Goal: Book appointment/travel/reservation

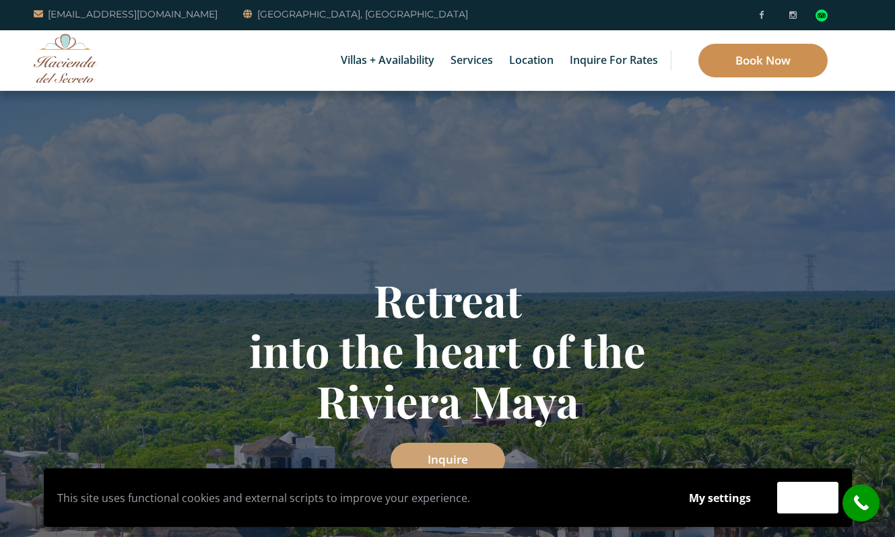
click at [732, 64] on link "Book Now" at bounding box center [762, 61] width 129 height 34
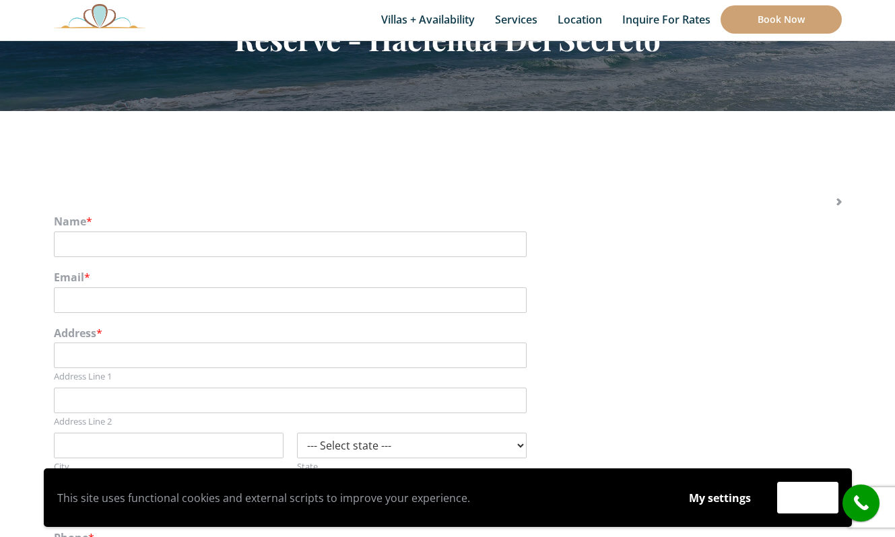
scroll to position [117, 0]
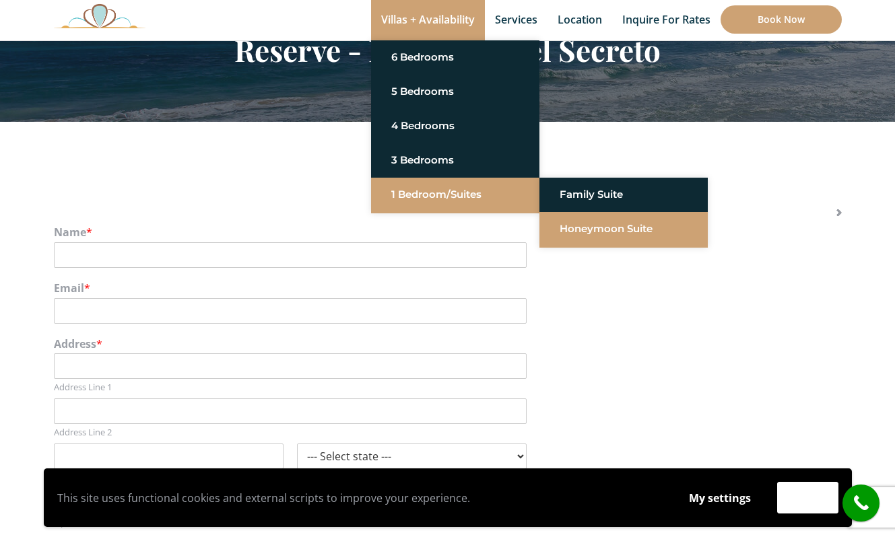
click at [580, 229] on link "Honeymoon Suite" at bounding box center [623, 229] width 128 height 24
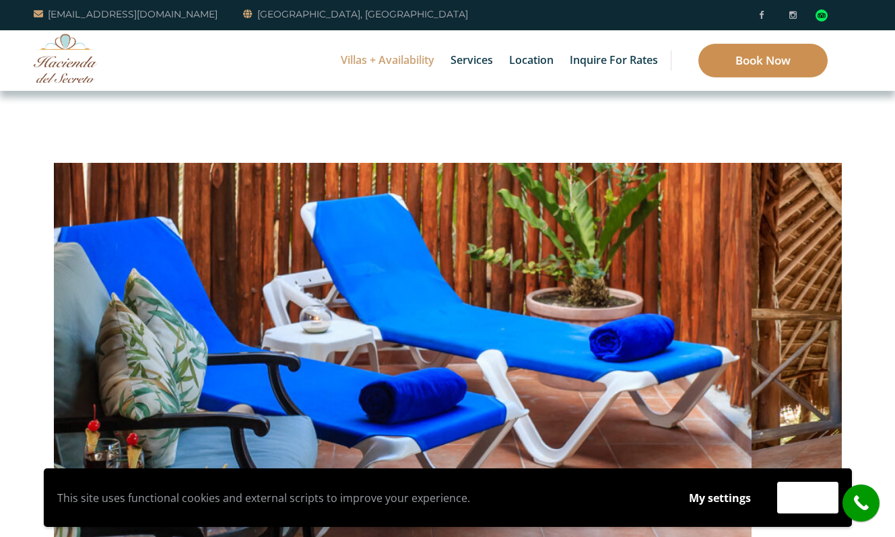
click at [757, 57] on link "Book Now" at bounding box center [762, 61] width 129 height 34
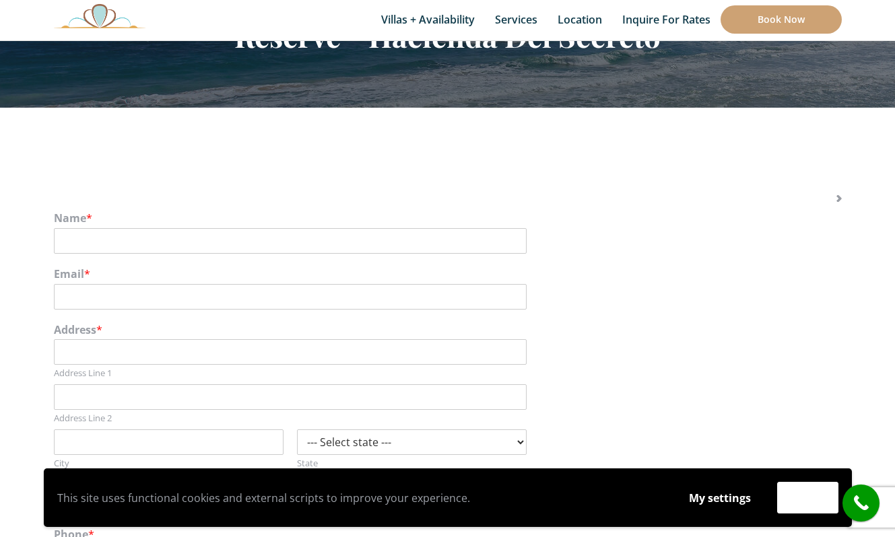
scroll to position [192, 0]
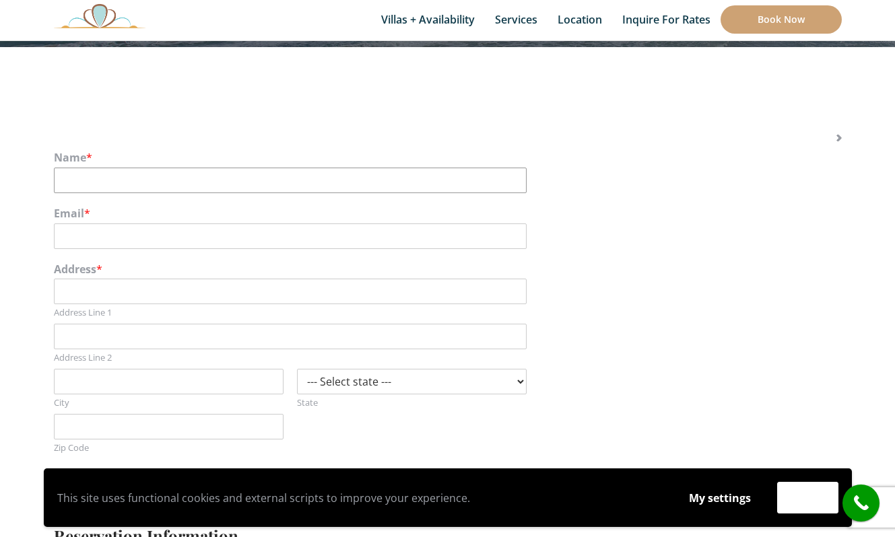
click at [322, 178] on input "Name *" at bounding box center [290, 181] width 473 height 26
type input "[PERSON_NAME]"
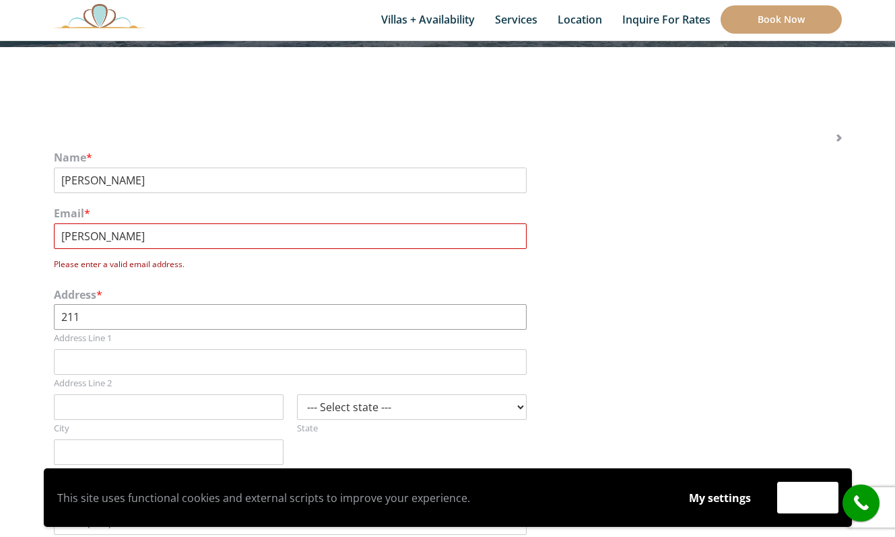
type input "[STREET_ADDRESS][US_STATE]"
type input "Austin"
select select "[GEOGRAPHIC_DATA]"
type input "78702"
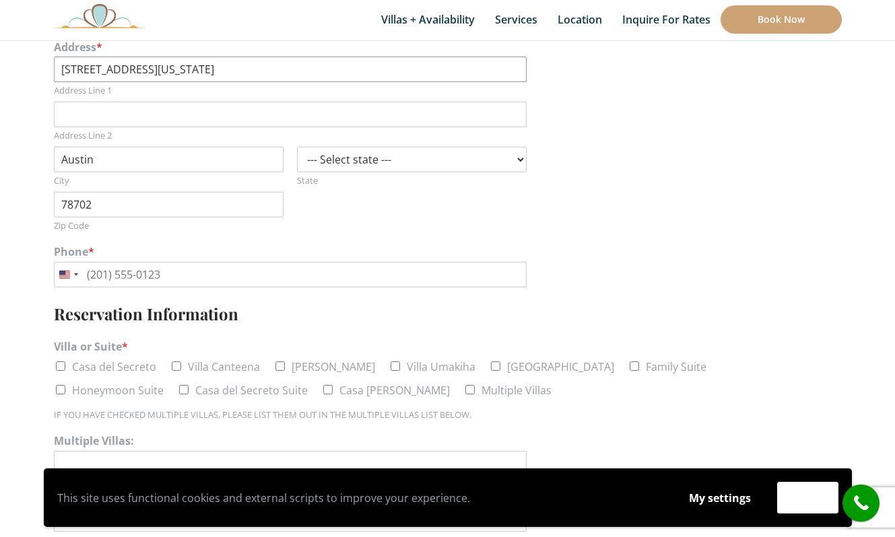
scroll to position [446, 0]
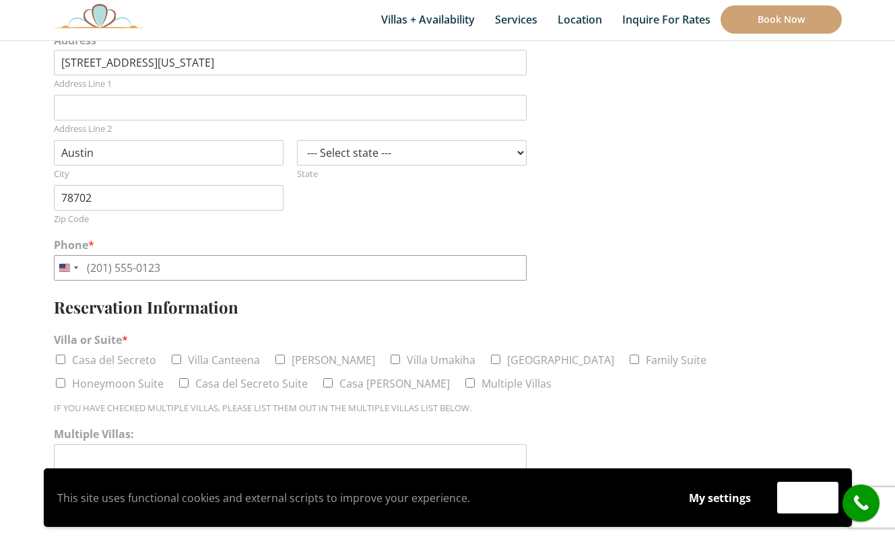
click at [196, 270] on input "Phone *" at bounding box center [290, 268] width 473 height 26
type input "[PHONE_NUMBER]"
type input "Unit 302"
type input "[PHONE_NUMBER]"
drag, startPoint x: 127, startPoint y: 101, endPoint x: -2, endPoint y: 94, distance: 128.8
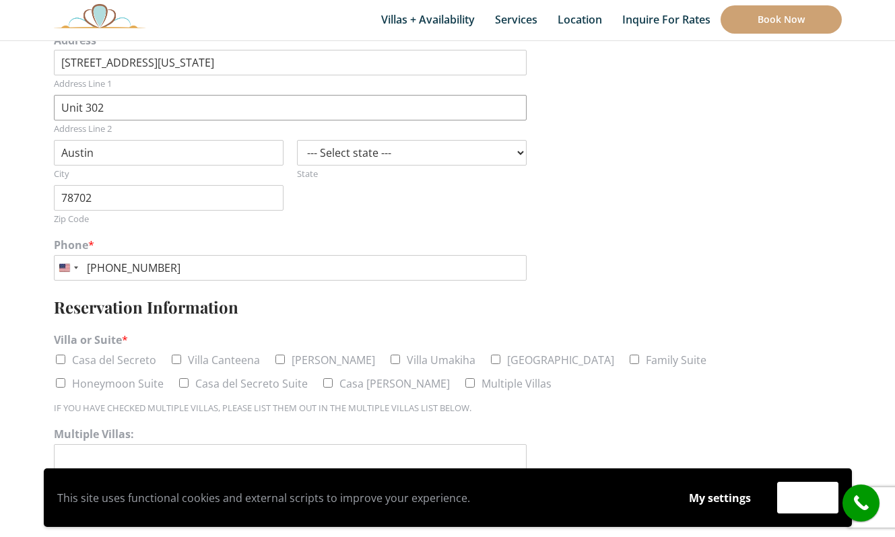
click at [413, 322] on div "Reservation Information" at bounding box center [448, 306] width 788 height 39
click at [65, 378] on input "Honeymoon Suite" at bounding box center [60, 382] width 9 height 9
checkbox input "true"
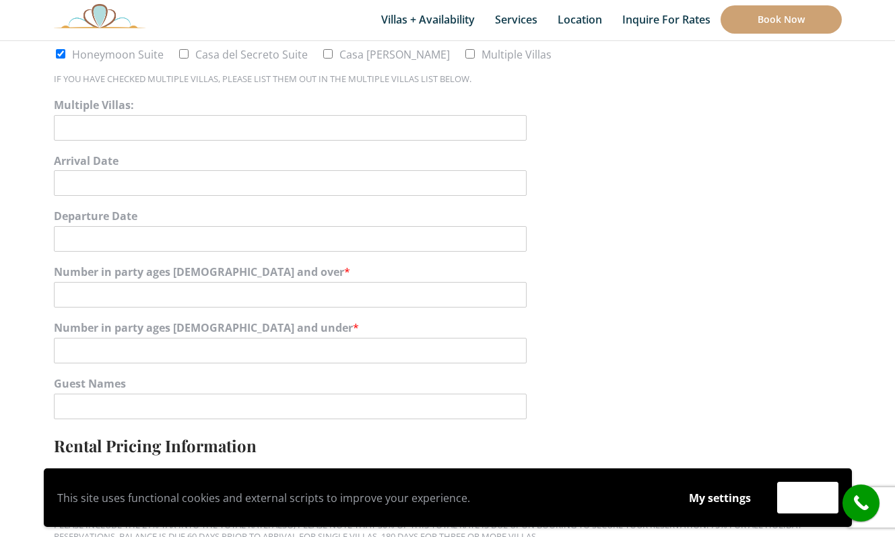
scroll to position [776, 0]
click at [214, 297] on input "Number in party ages [DEMOGRAPHIC_DATA] and over *" at bounding box center [290, 294] width 473 height 26
type input "2"
click at [162, 177] on input "Arrival Date" at bounding box center [290, 183] width 473 height 26
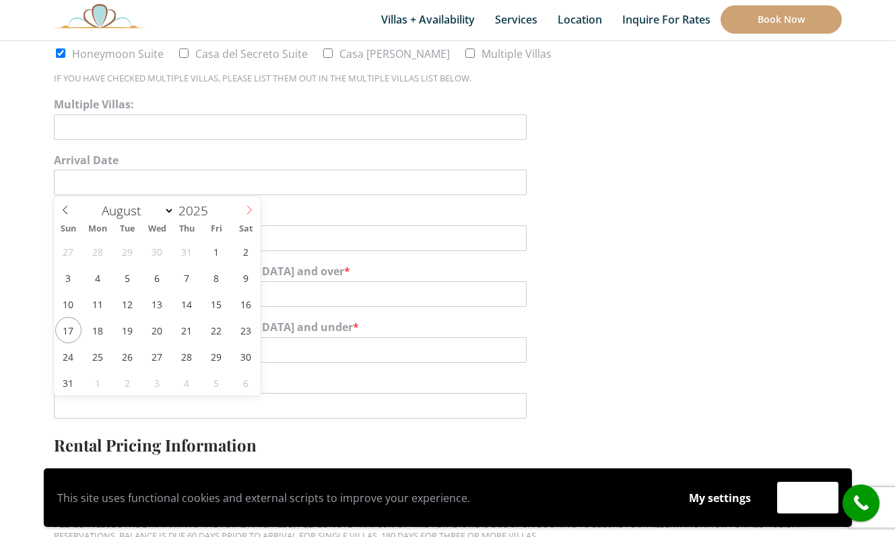
click at [250, 208] on icon at bounding box center [248, 209] width 9 height 9
click at [246, 211] on icon at bounding box center [248, 209] width 9 height 9
click at [67, 213] on icon at bounding box center [65, 209] width 9 height 9
select select "9"
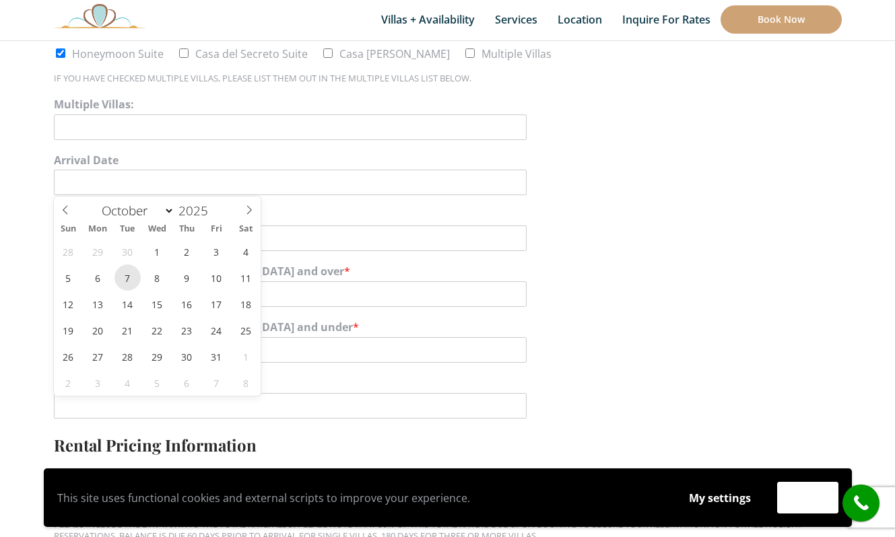
click at [129, 278] on span "7" at bounding box center [127, 278] width 26 height 26
type input "[DATE]"
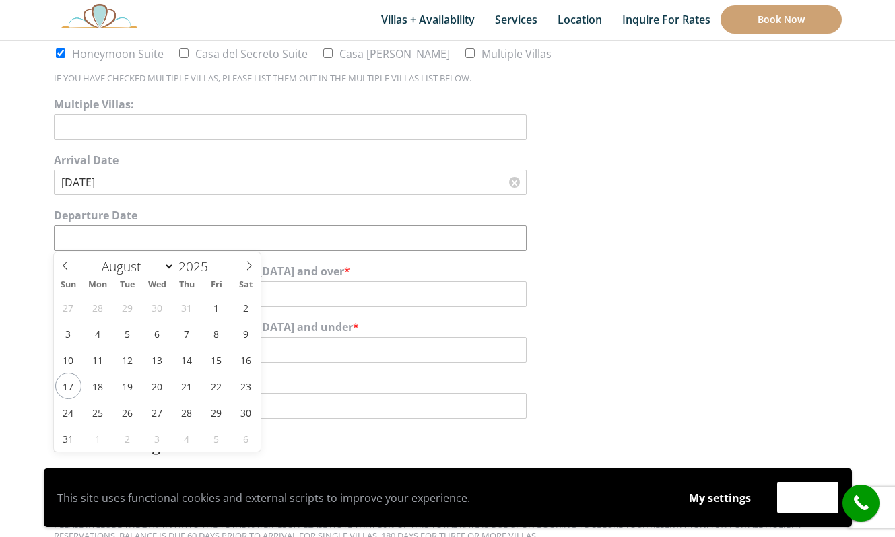
click at [177, 244] on input "Departure Date" at bounding box center [290, 239] width 473 height 26
click at [250, 266] on icon at bounding box center [248, 265] width 9 height 9
select select "9"
click at [70, 355] on span "12" at bounding box center [68, 360] width 26 height 26
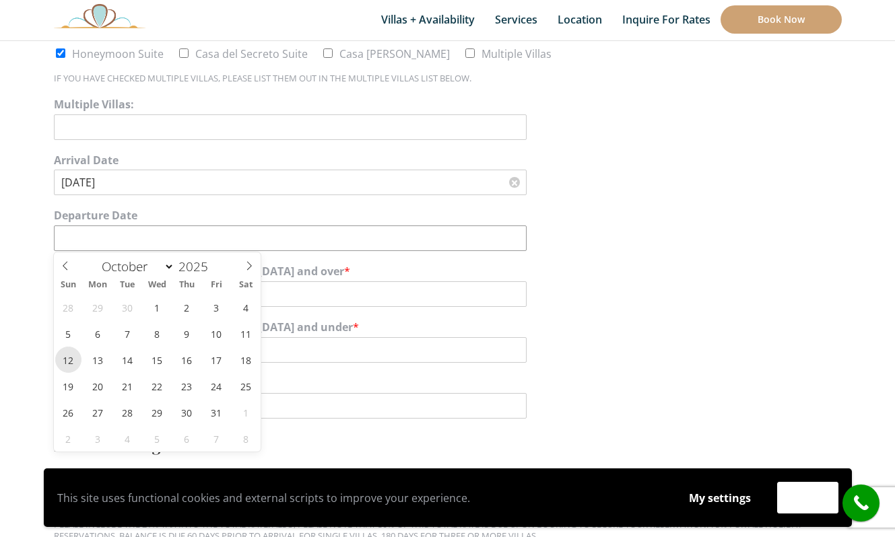
type input "[DATE]"
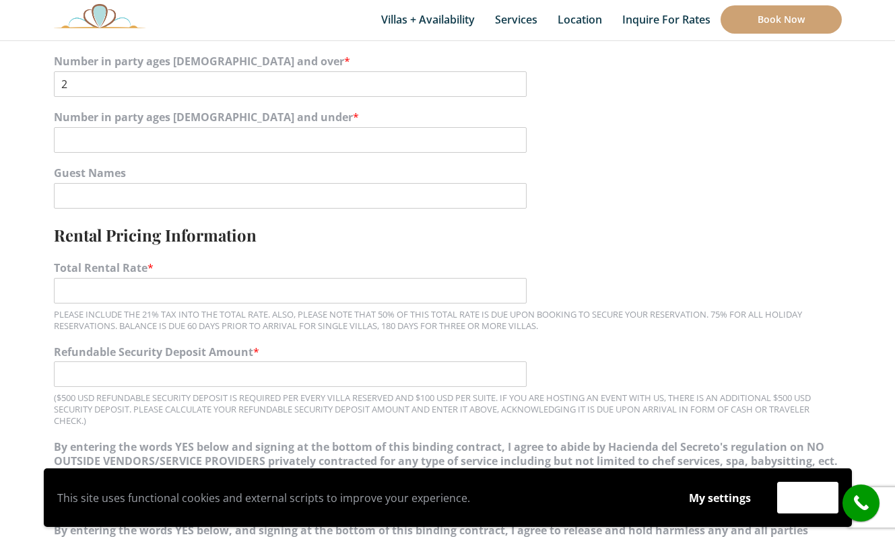
scroll to position [1000, 0]
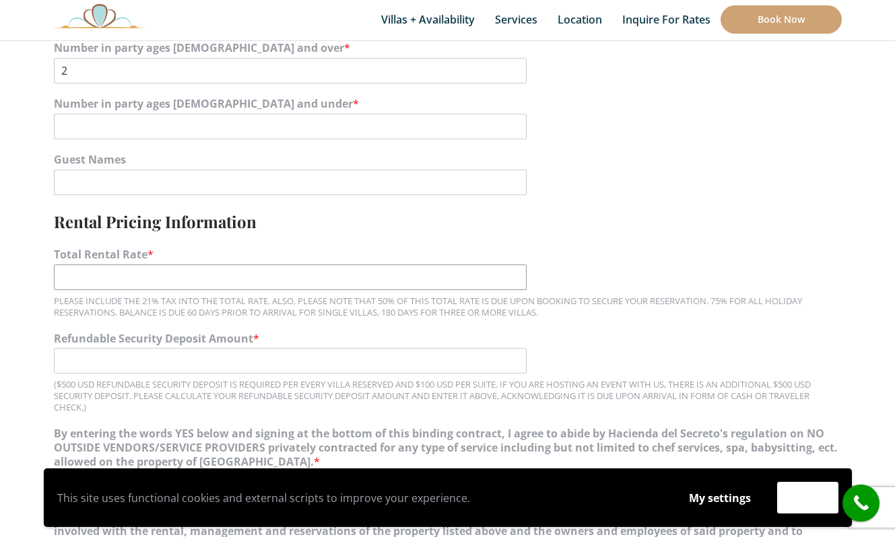
click at [156, 283] on input "Total Rental Rate *" at bounding box center [290, 278] width 473 height 26
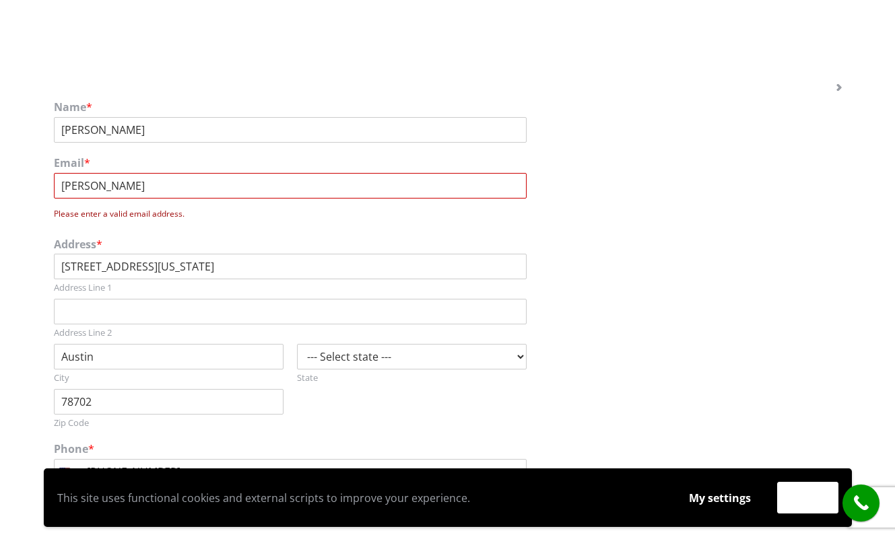
scroll to position [0, 0]
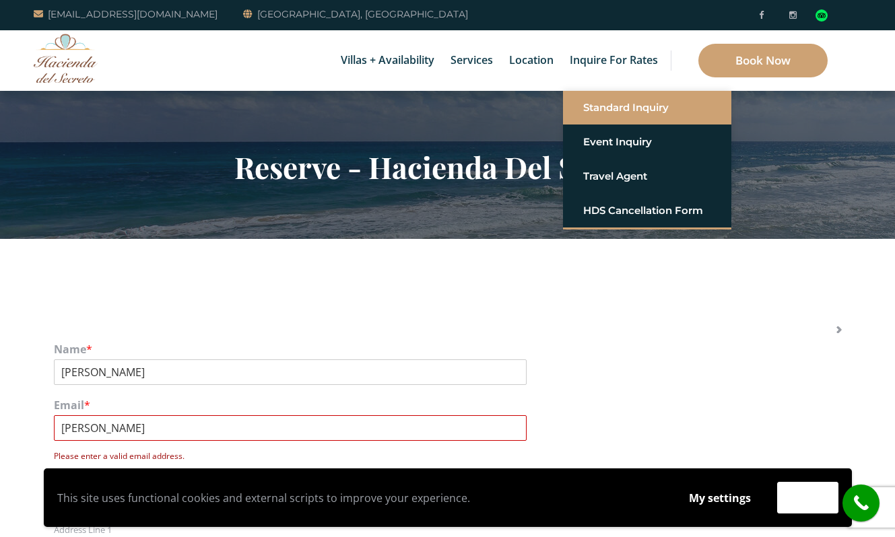
click at [627, 112] on link "Standard Inquiry" at bounding box center [647, 108] width 128 height 24
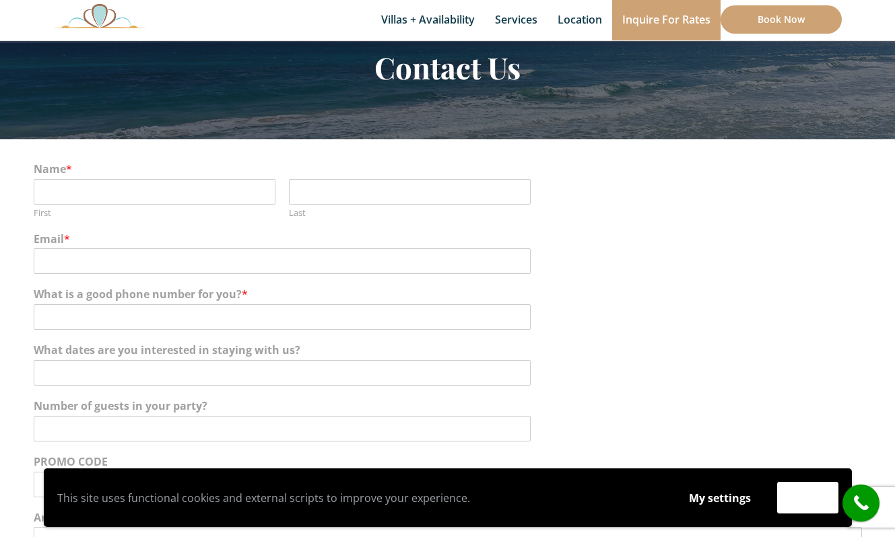
scroll to position [93, 0]
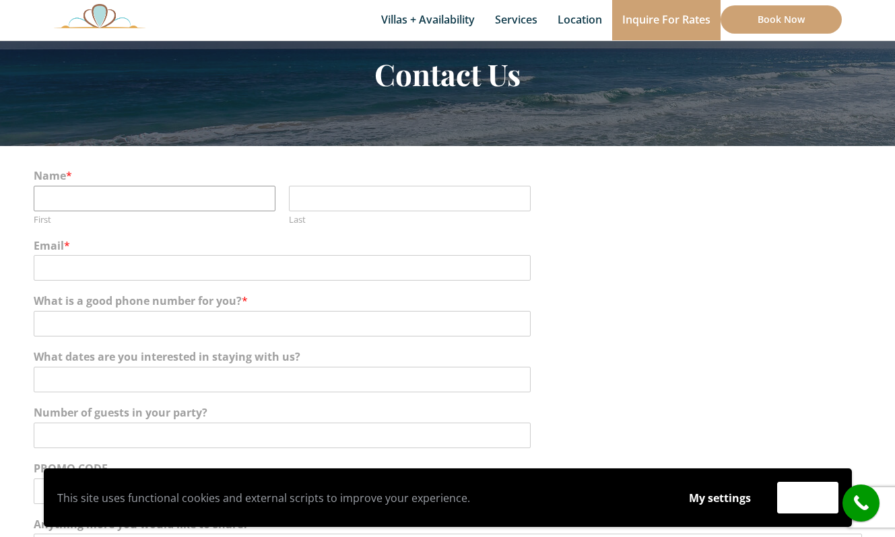
click at [116, 201] on input "First" at bounding box center [155, 199] width 242 height 26
type input "[PERSON_NAME]"
type input "[EMAIL_ADDRESS][DOMAIN_NAME]"
type input "4017412779"
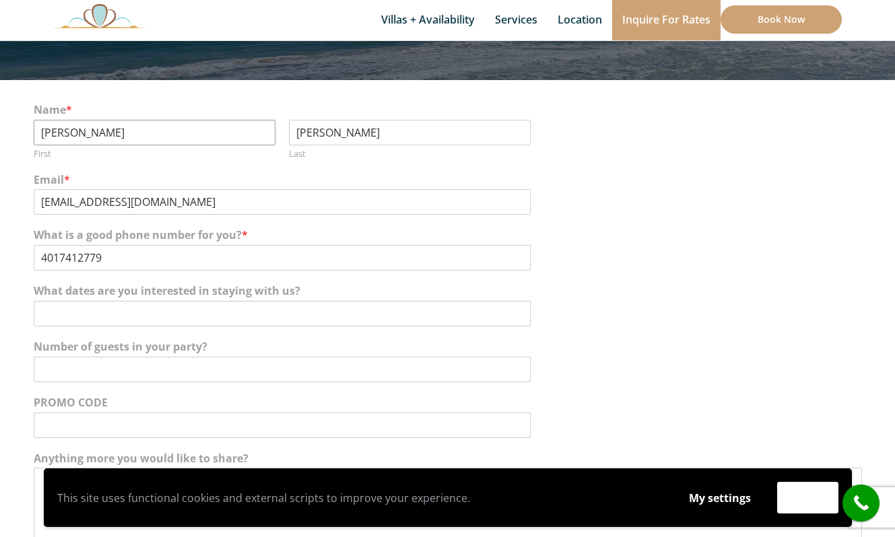
scroll to position [167, 0]
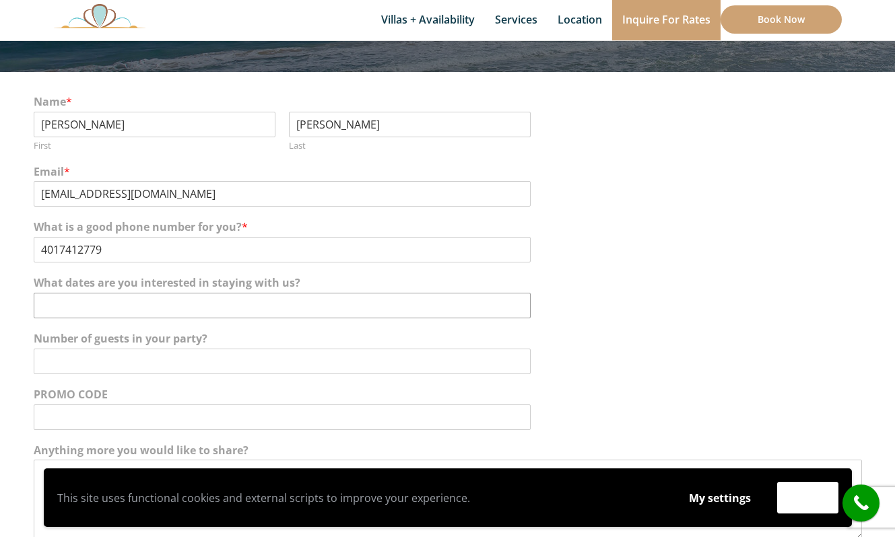
click at [131, 307] on input "What dates are you interested in staying with us?" at bounding box center [282, 306] width 497 height 26
type input "October 7-12"
type input "2"
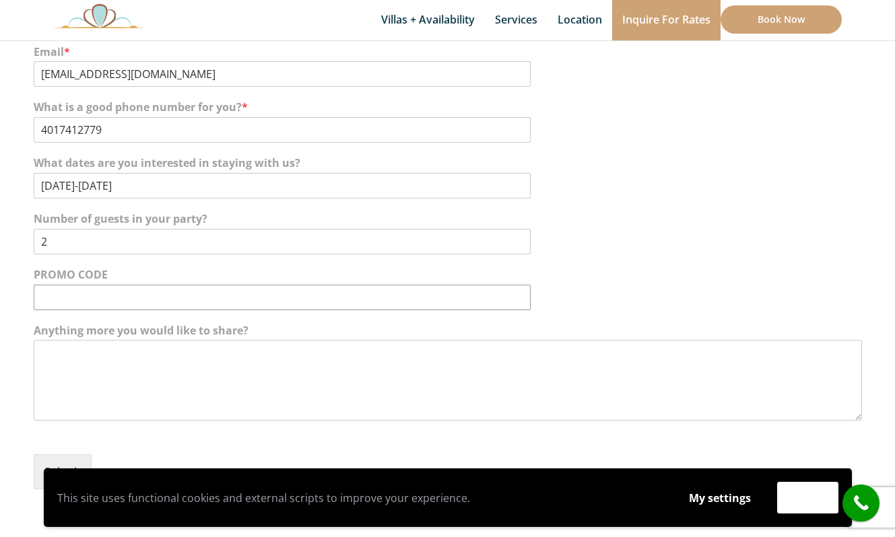
scroll to position [324, 0]
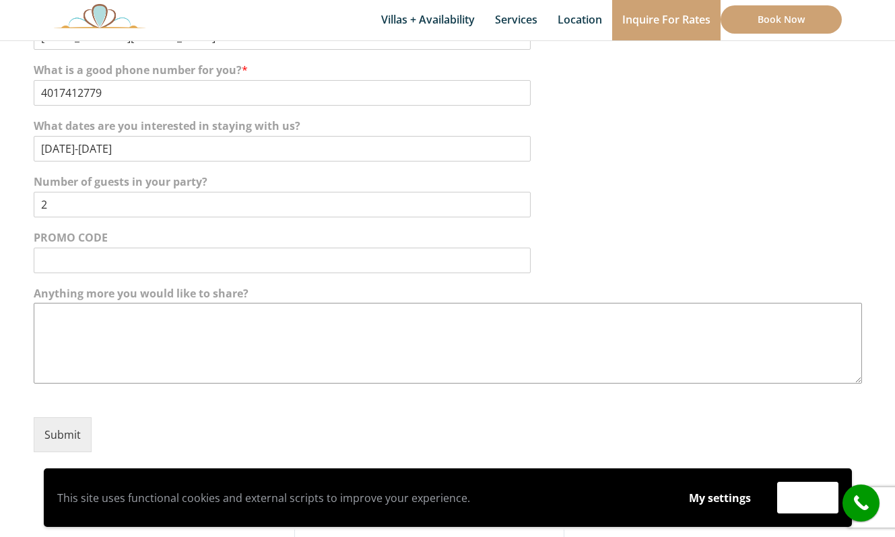
click at [100, 357] on textarea "Anything more you would like to share?" at bounding box center [448, 343] width 828 height 81
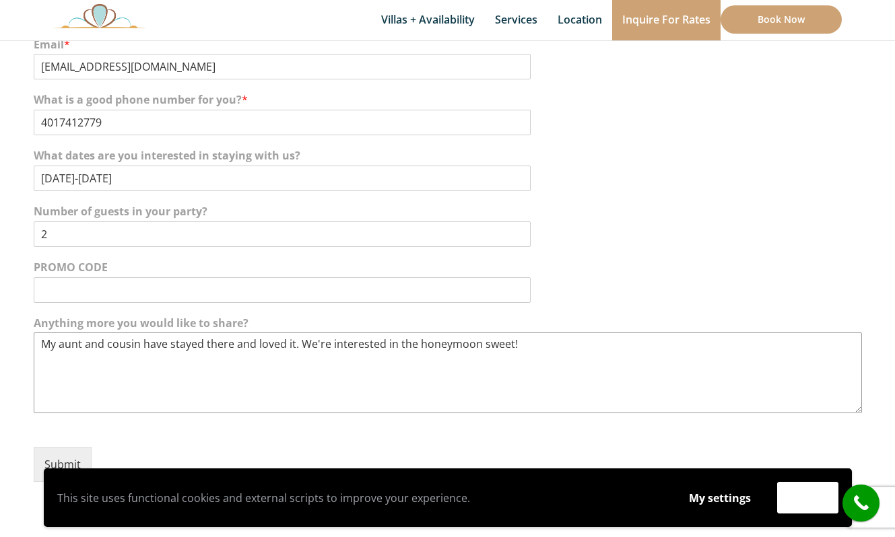
scroll to position [296, 0]
type textarea "My aunt and cousin have stayed there and loved it. We're interested in the hone…"
click at [55, 456] on button "Submit" at bounding box center [63, 462] width 58 height 35
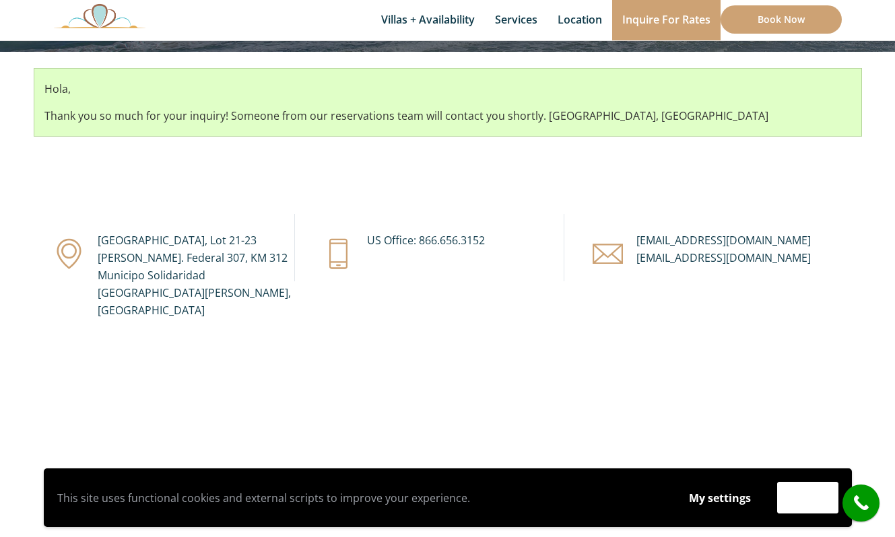
scroll to position [188, 0]
